Goal: Transaction & Acquisition: Purchase product/service

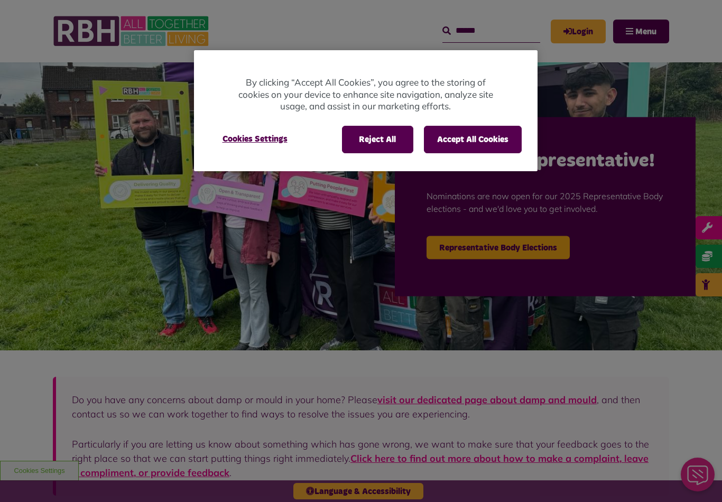
click at [490, 140] on button "Accept All Cookies" at bounding box center [473, 139] width 98 height 27
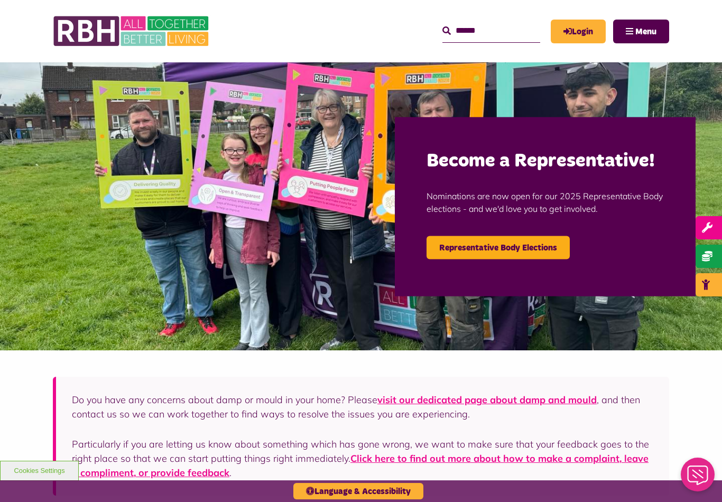
click at [577, 29] on link "Login" at bounding box center [578, 32] width 55 height 24
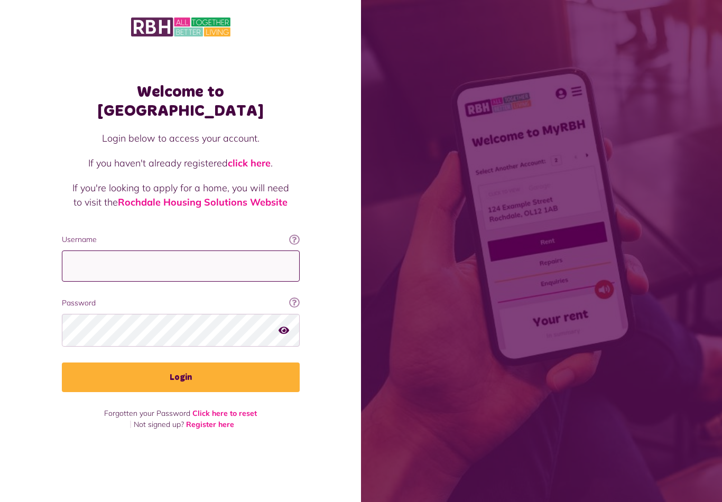
type input "**********"
click at [180, 377] on button "Login" at bounding box center [181, 377] width 238 height 30
click at [246, 375] on button "Login" at bounding box center [181, 377] width 238 height 30
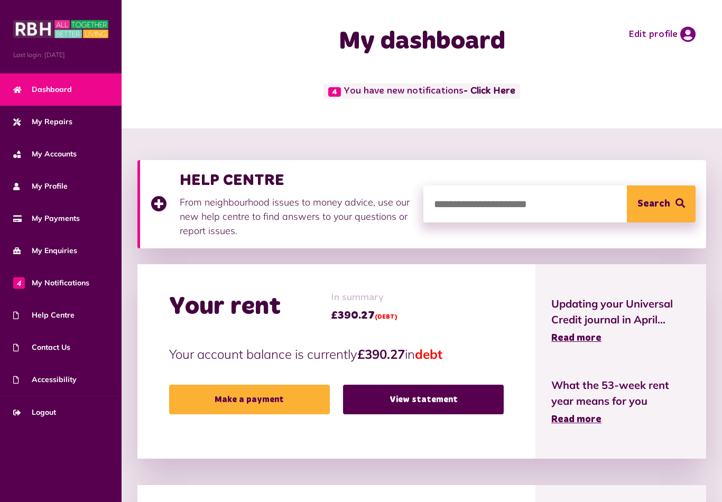
click at [300, 397] on link "Make a payment" at bounding box center [249, 400] width 161 height 30
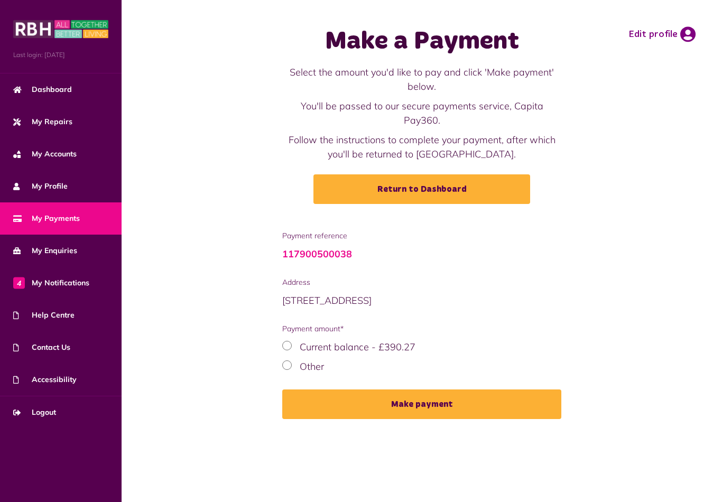
click at [329, 359] on div "Other" at bounding box center [421, 366] width 279 height 14
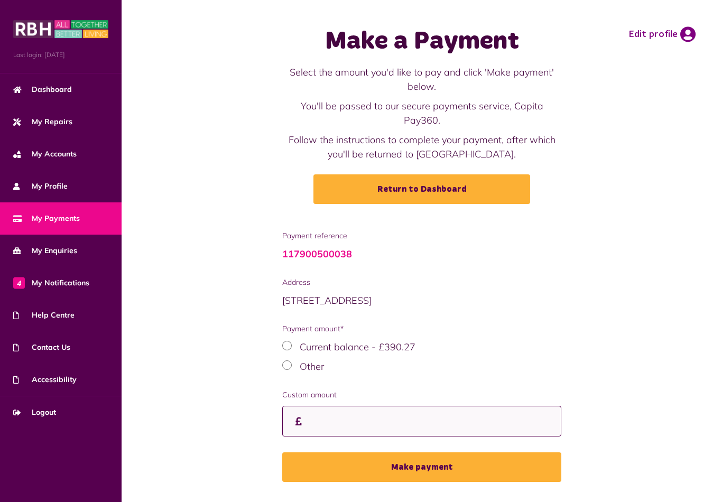
click at [344, 408] on input "Custom amount" at bounding box center [421, 421] width 279 height 31
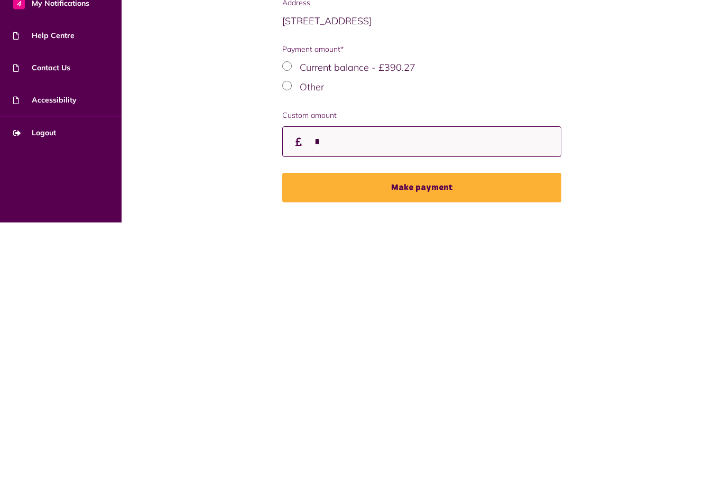
scroll to position [16, 0]
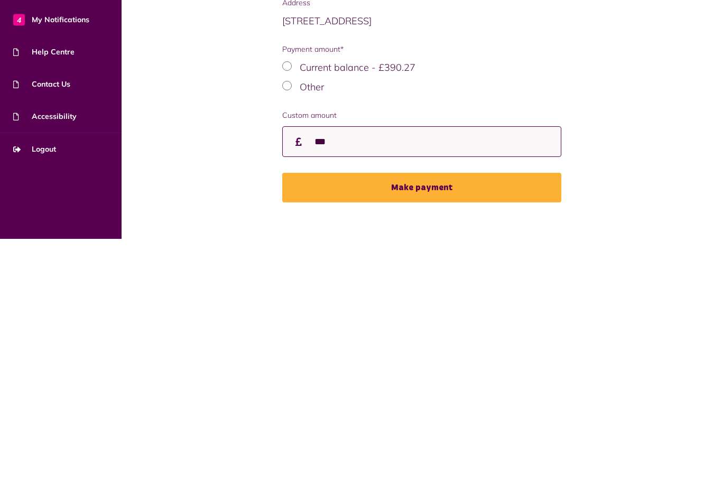
type input "***"
click at [484, 436] on button "Make payment" at bounding box center [421, 451] width 279 height 30
